Goal: Task Accomplishment & Management: Use online tool/utility

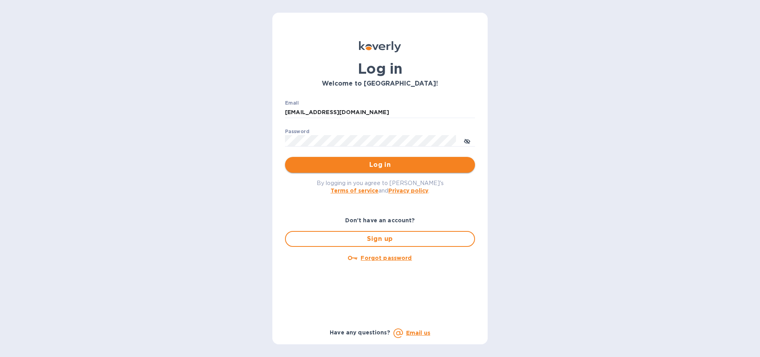
click at [378, 161] on span "Log in" at bounding box center [379, 165] width 177 height 10
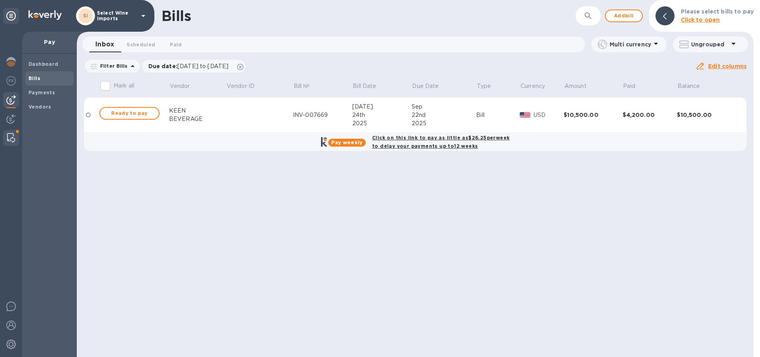
click at [11, 139] on img at bounding box center [11, 138] width 8 height 10
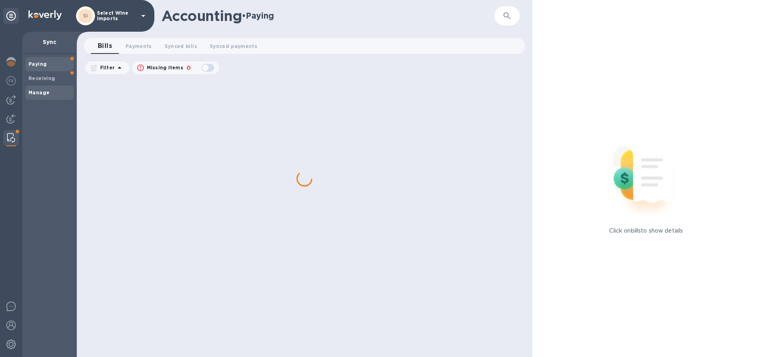
click at [35, 94] on b "Manage" at bounding box center [39, 92] width 21 height 6
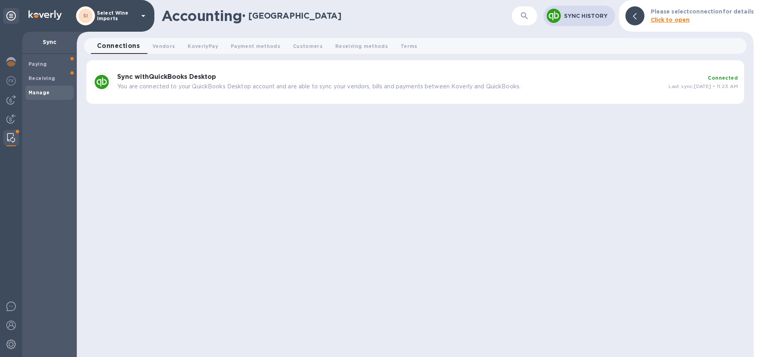
click at [154, 80] on b "Sync with QuickBooks Desktop" at bounding box center [166, 77] width 99 height 8
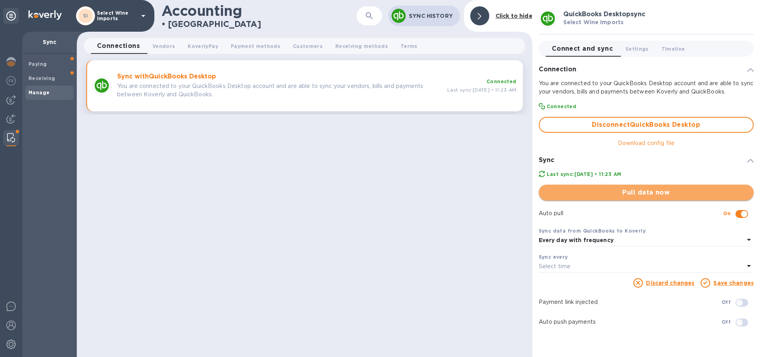
click at [651, 192] on span "Pull data now" at bounding box center [646, 193] width 202 height 10
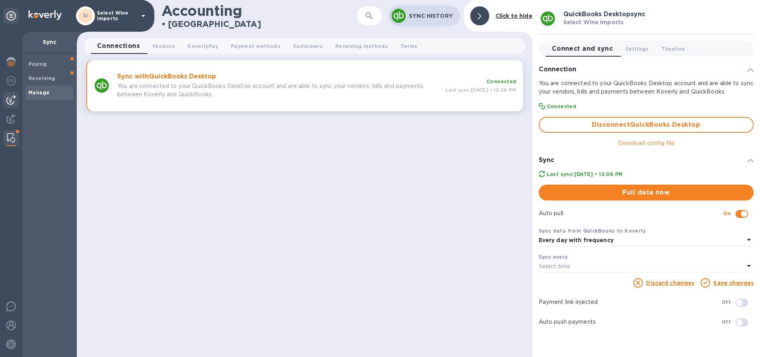
click at [11, 97] on img at bounding box center [11, 100] width 10 height 10
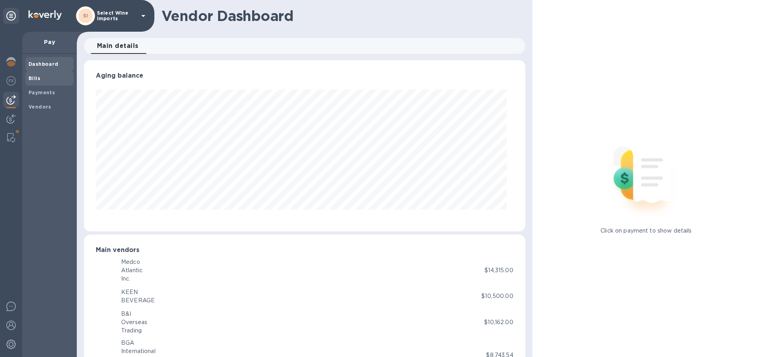
scroll to position [171, 434]
click at [34, 76] on b "Bills" at bounding box center [35, 78] width 12 height 6
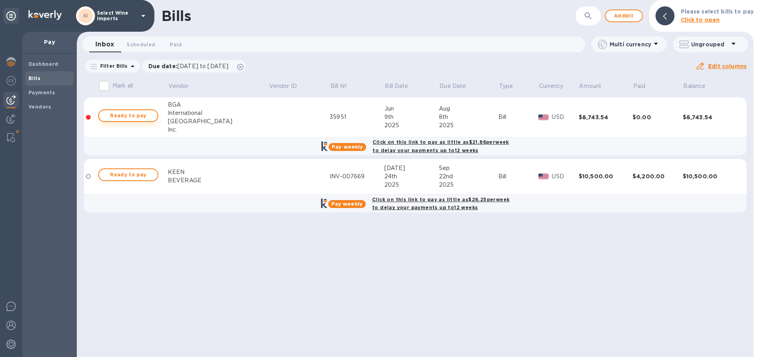
click at [129, 116] on span "Ready to pay" at bounding box center [128, 116] width 46 height 10
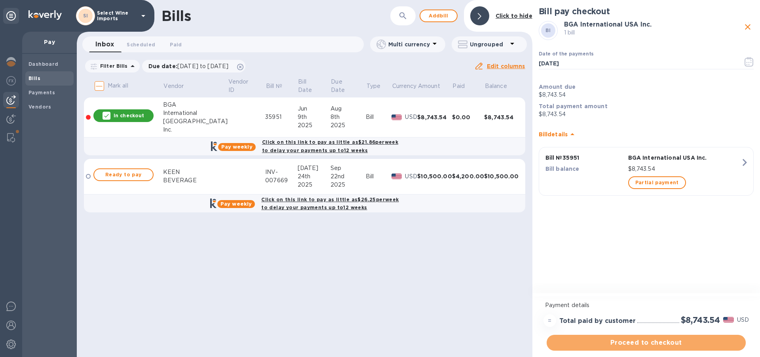
click at [642, 343] on span "Proceed to checkout" at bounding box center [646, 343] width 187 height 10
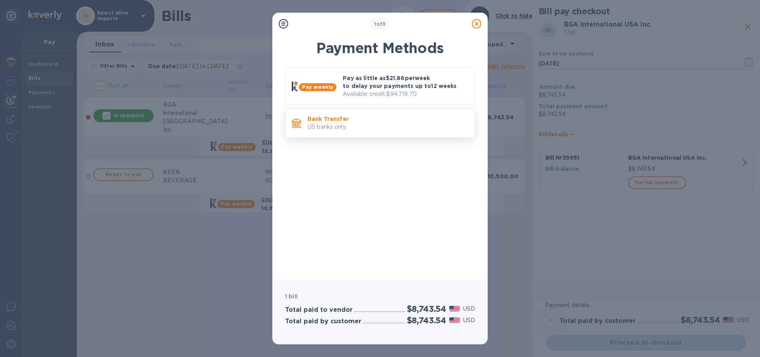
click at [327, 122] on p "Bank Transfer" at bounding box center [388, 119] width 161 height 8
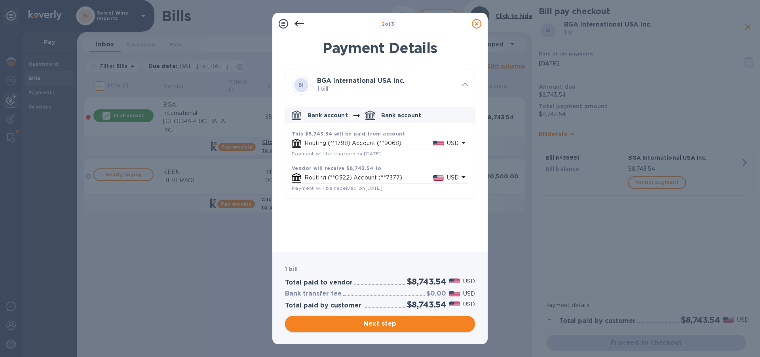
click at [377, 325] on span "Next step" at bounding box center [379, 324] width 177 height 10
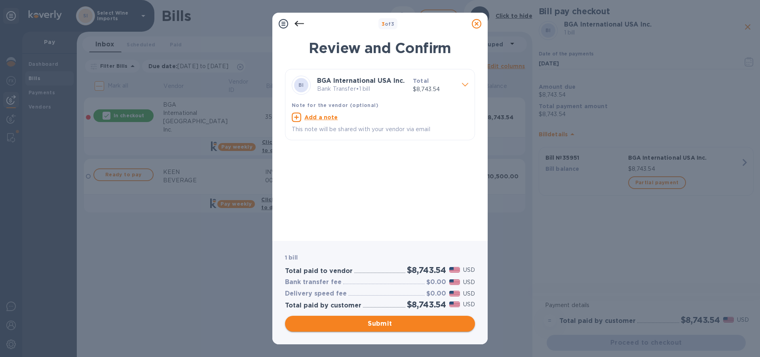
click at [382, 325] on span "Submit" at bounding box center [379, 324] width 177 height 10
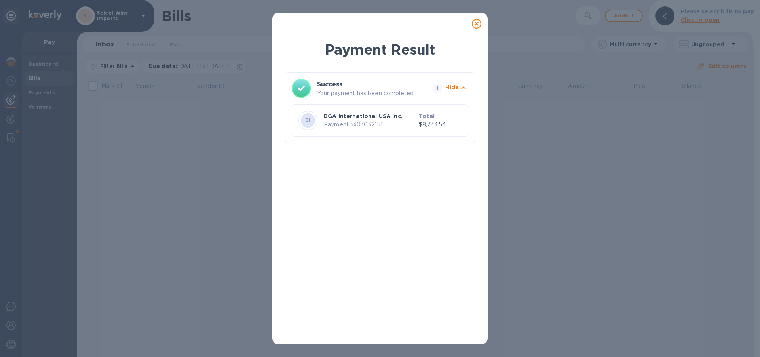
click at [476, 23] on icon at bounding box center [477, 24] width 10 height 10
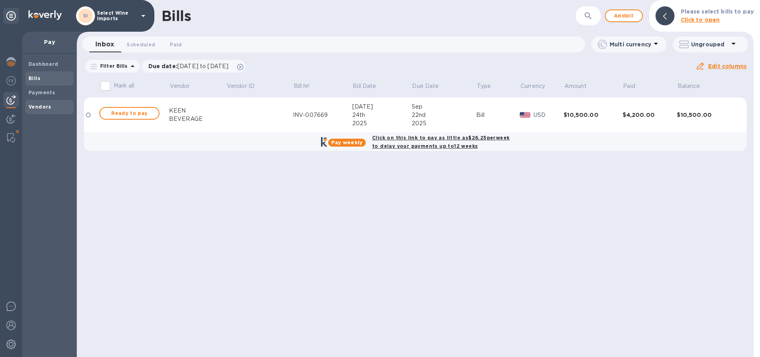
click at [38, 109] on b "Vendors" at bounding box center [40, 107] width 23 height 6
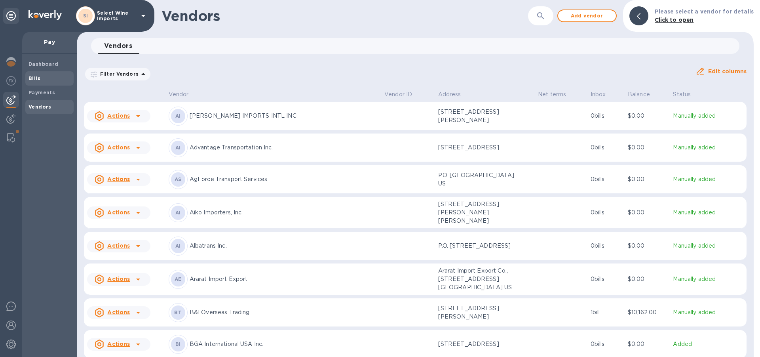
click at [36, 78] on b "Bills" at bounding box center [35, 78] width 12 height 6
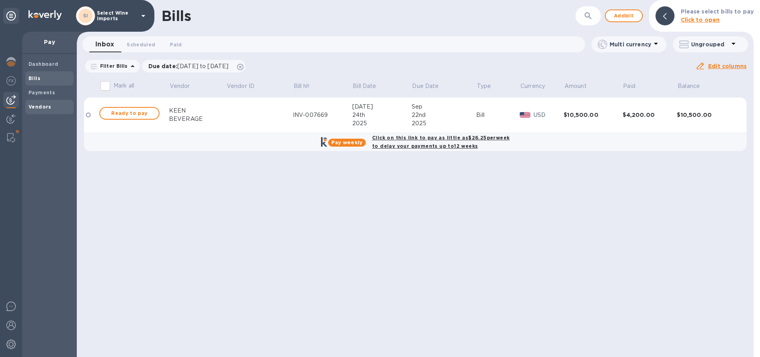
click at [43, 106] on b "Vendors" at bounding box center [40, 107] width 23 height 6
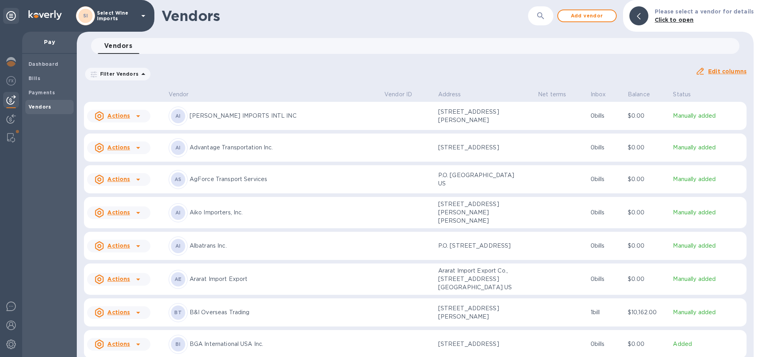
click at [34, 107] on b "Vendors" at bounding box center [40, 107] width 23 height 6
click at [11, 134] on img at bounding box center [11, 138] width 8 height 10
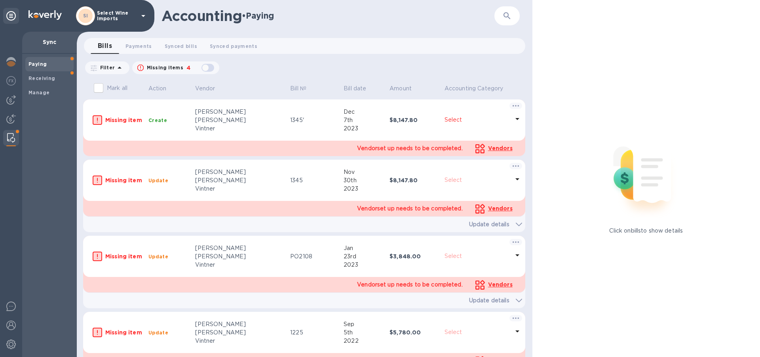
click at [42, 65] on b "Paying" at bounding box center [38, 64] width 18 height 6
click at [143, 48] on span "Payments 0" at bounding box center [139, 46] width 27 height 8
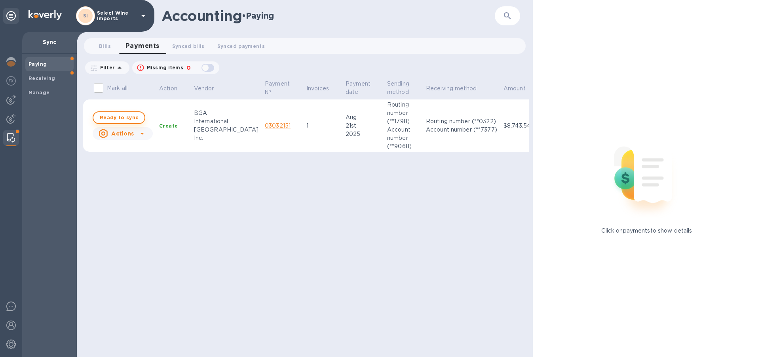
click at [123, 116] on span "Ready to sync" at bounding box center [119, 118] width 38 height 10
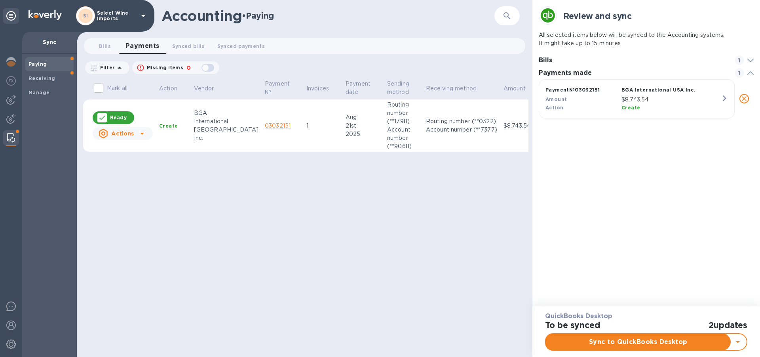
scroll to position [0, 0]
checkbox input "true"
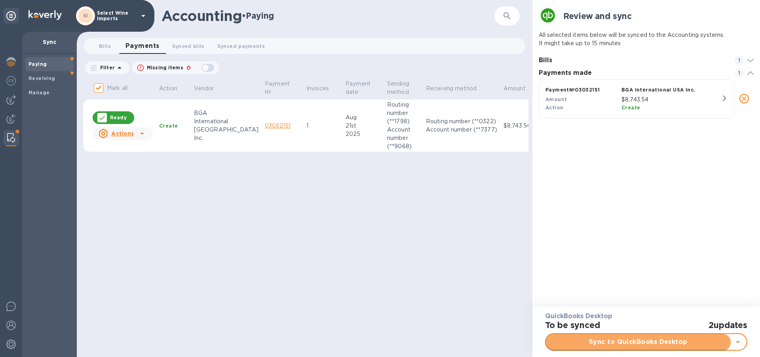
click at [635, 340] on span "Sync to QuickBooks Desktop" at bounding box center [638, 342] width 172 height 10
